Goal: Check status

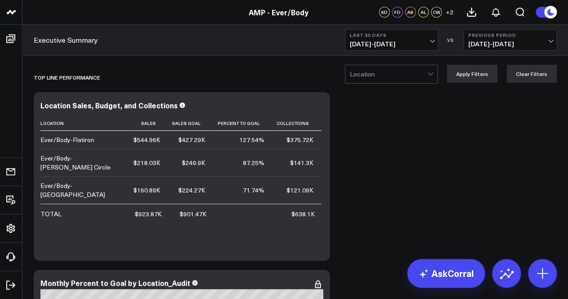
click at [430, 42] on span "09/05/25 - 10/04/25" at bounding box center [392, 43] width 84 height 7
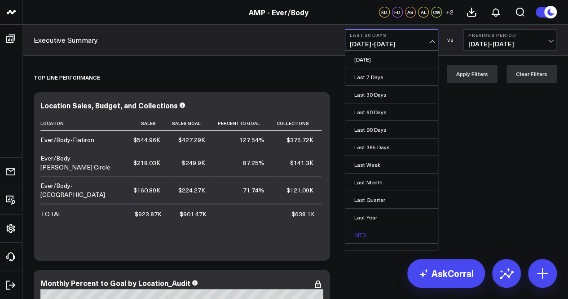
click at [383, 232] on link "MTD" at bounding box center [391, 234] width 93 height 17
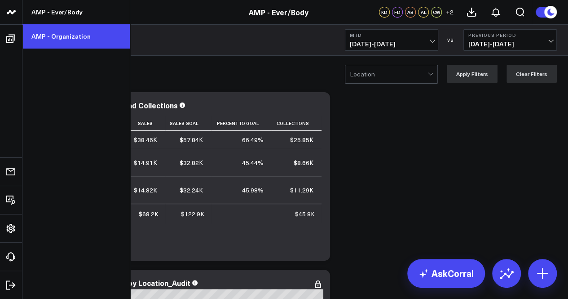
click at [49, 31] on link "AMP - Organization" at bounding box center [75, 36] width 107 height 24
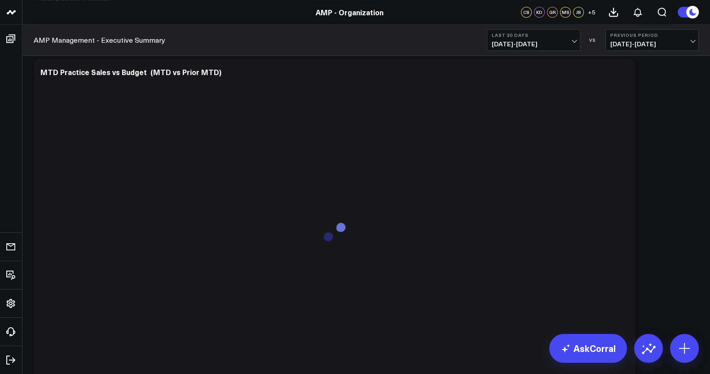
scroll to position [1392, 0]
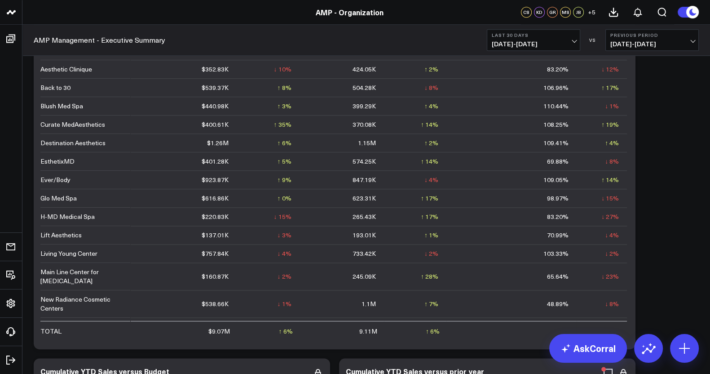
click at [568, 37] on b "Last 30 Days" at bounding box center [534, 34] width 84 height 5
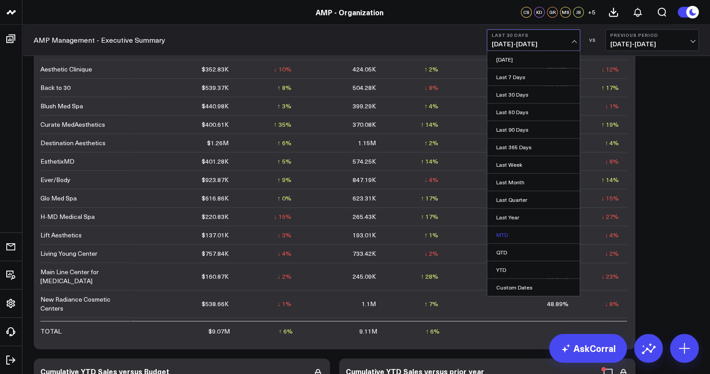
click at [517, 236] on link "MTD" at bounding box center [533, 234] width 93 height 17
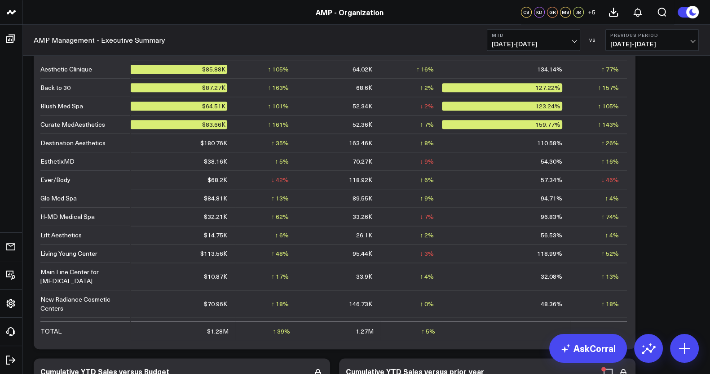
click at [568, 40] on button "MTD [DATE] - [DATE]" at bounding box center [533, 40] width 93 height 22
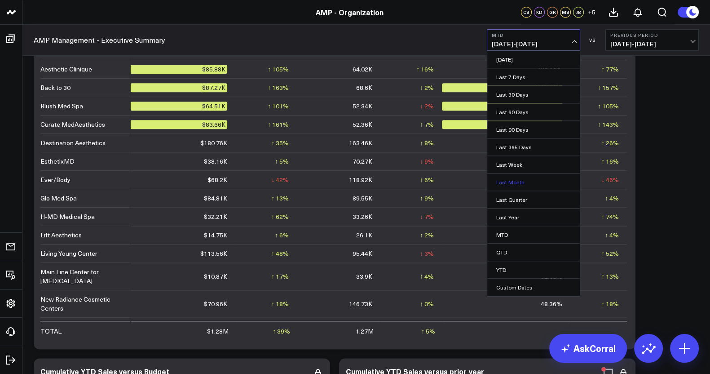
click at [515, 178] on link "Last Month" at bounding box center [533, 181] width 93 height 17
